Goal: Find specific page/section: Locate a particular part of the current website

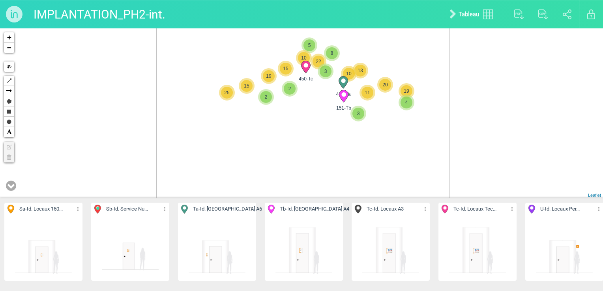
drag, startPoint x: 316, startPoint y: 109, endPoint x: 317, endPoint y: 157, distance: 47.4
click at [317, 157] on div "447-Ta 151-Tb 3 7 6 2 450-Tc 3 5 8 10 22 11 10 13 4 20 19 2 15 19 15 25 30 6 5 …" at bounding box center [301, 113] width 603 height 170
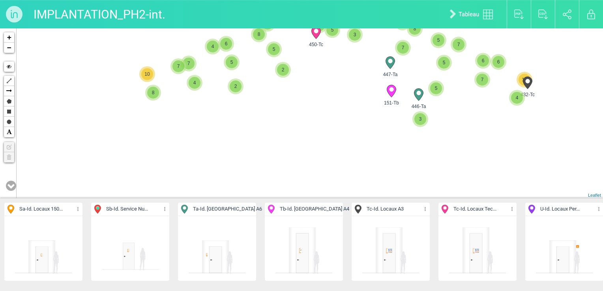
drag, startPoint x: 249, startPoint y: 135, endPoint x: 358, endPoint y: 138, distance: 109.0
click at [348, 138] on div "447-Ta 151-Tb 450-Tc 3 2 3 575-U 4 3 5 6 4 2 5 5 10 5" at bounding box center [301, 113] width 603 height 170
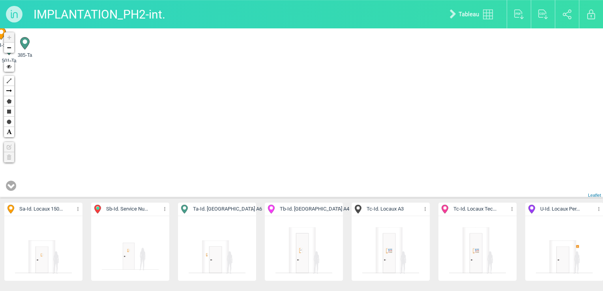
drag, startPoint x: 148, startPoint y: 122, endPoint x: 283, endPoint y: 172, distance: 143.0
click at [283, 172] on div "447-Ta 151-Tb 3 2 446-Ta 5 5 2 5 4 7 7 8 10 507-Tb" at bounding box center [301, 113] width 603 height 170
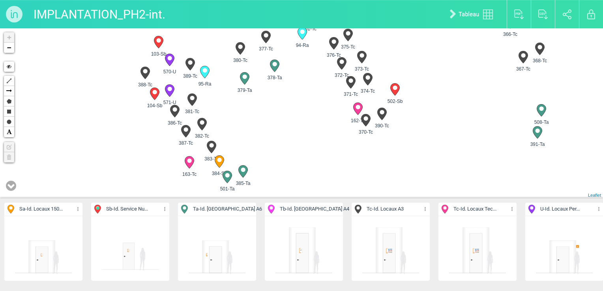
drag, startPoint x: 198, startPoint y: 75, endPoint x: 238, endPoint y: 140, distance: 76.2
click at [238, 140] on div "447-Ta 151-Tb 393-Ta 392-Ta 404-Tc 508-Ta 391-Ta +" at bounding box center [301, 113] width 603 height 170
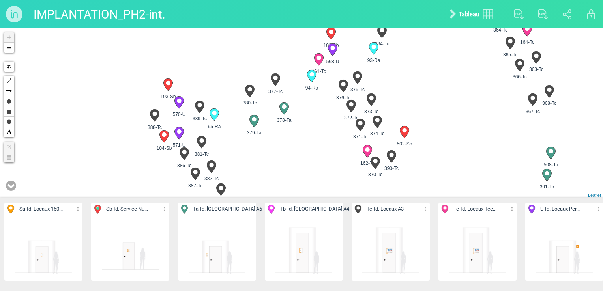
drag, startPoint x: 199, startPoint y: 94, endPoint x: 210, endPoint y: 137, distance: 43.6
click at [210, 137] on div "381-Tc" at bounding box center [201, 144] width 21 height 21
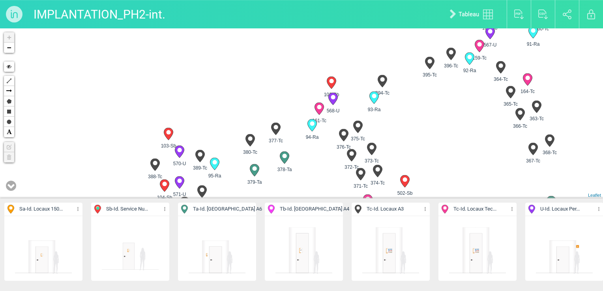
drag, startPoint x: 212, startPoint y: 90, endPoint x: 212, endPoint y: 187, distance: 97.1
click at [212, 176] on div "447-Ta 151-Tb 393-Ta 392-Ta 508-Ta 391-Ta 354-Tc 2" at bounding box center [301, 113] width 603 height 170
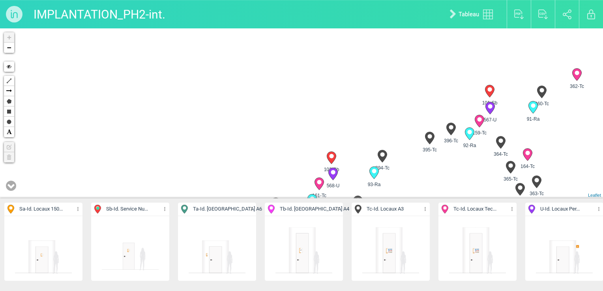
drag, startPoint x: 194, startPoint y: 78, endPoint x: 202, endPoint y: 167, distance: 89.6
click at [202, 167] on div "447-Ta 151-Tb 393-Ta 392-Ta 508-Ta 391-Ta 354-Tc 2" at bounding box center [301, 113] width 603 height 170
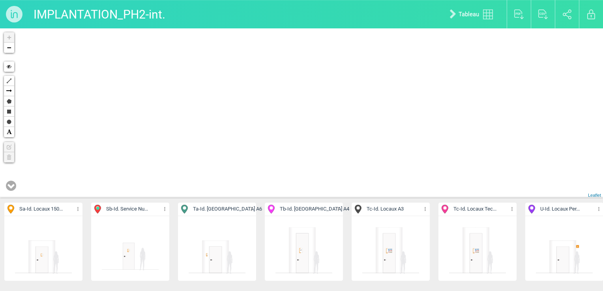
drag, startPoint x: 189, startPoint y: 95, endPoint x: 195, endPoint y: 166, distance: 70.9
click at [195, 159] on div "447-Ta 151-Tb 393-Ta 392-Ta 508-Ta 391-Ta 354-Tc 2" at bounding box center [301, 113] width 603 height 170
drag, startPoint x: 161, startPoint y: 73, endPoint x: 218, endPoint y: 198, distance: 137.3
click at [218, 192] on div "354-Tc 164-Tc 363-Tc 366-Tc 365-Tc 394-Tc 93-Ra 2" at bounding box center [301, 113] width 603 height 170
click at [187, 192] on div "450-Tc 449-Tc 504-Tc 166-Tc 357-Tc 360-Tc 91-Ra 2" at bounding box center [301, 113] width 603 height 170
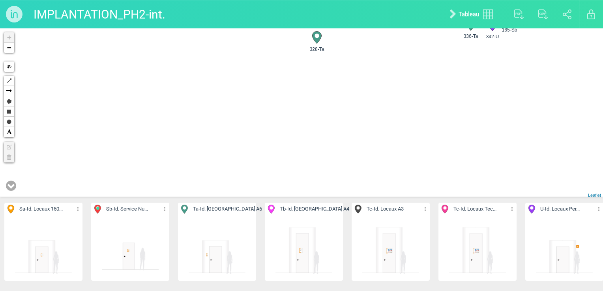
drag, startPoint x: 204, startPoint y: 105, endPoint x: 204, endPoint y: 163, distance: 58.4
click at [204, 163] on div "468-Ta 469-Ta 470-Ta 466-Sb 464-Sb 465-Sb 575-U +" at bounding box center [301, 113] width 603 height 170
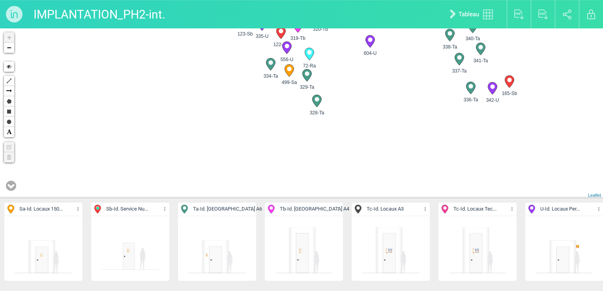
drag, startPoint x: 223, startPoint y: 106, endPoint x: 214, endPoint y: 157, distance: 52.0
click at [214, 157] on div "328-Ta 334-Ta 329-Ta 499-Sa 72-Ra 556-U 341-Ta 2 2" at bounding box center [301, 113] width 603 height 170
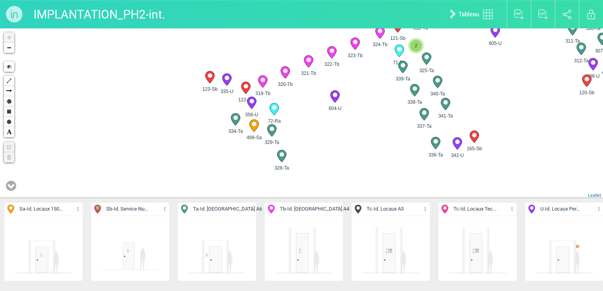
drag, startPoint x: 249, startPoint y: 105, endPoint x: 219, endPoint y: 118, distance: 32.2
click at [219, 118] on div "328-Ta 334-Ta 329-Ta 499-Sa 72-Ra 556-U 341-Ta 2 2" at bounding box center [301, 113] width 603 height 170
